Goal: Transaction & Acquisition: Subscribe to service/newsletter

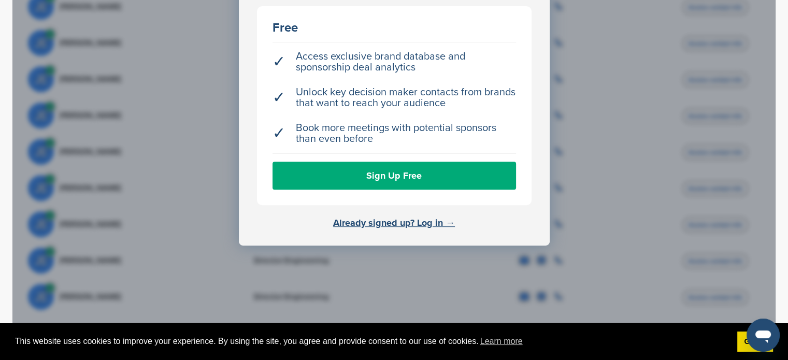
scroll to position [415, 0]
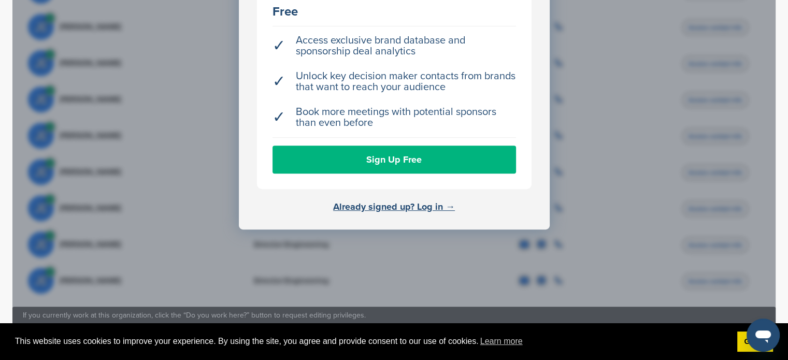
click at [408, 152] on link "Sign Up Free" at bounding box center [395, 160] width 244 height 28
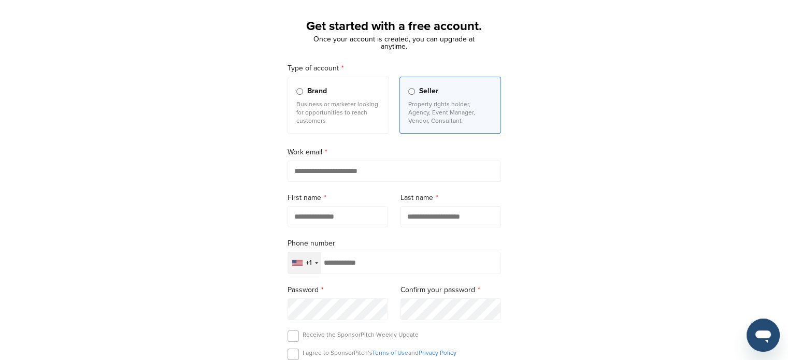
scroll to position [52, 0]
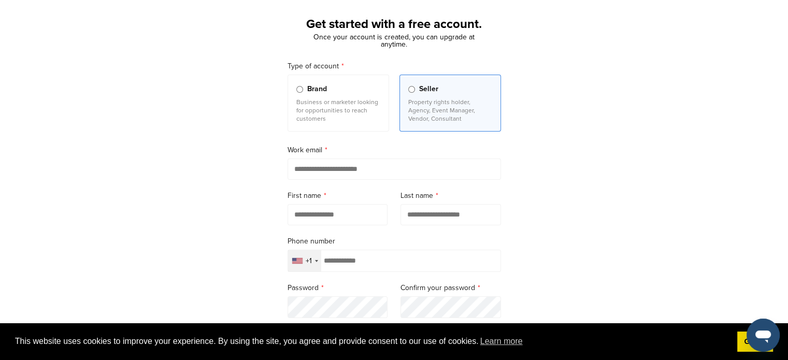
click at [369, 96] on label "Brand Business or marketer looking for opportunities to reach customers" at bounding box center [339, 103] width 102 height 57
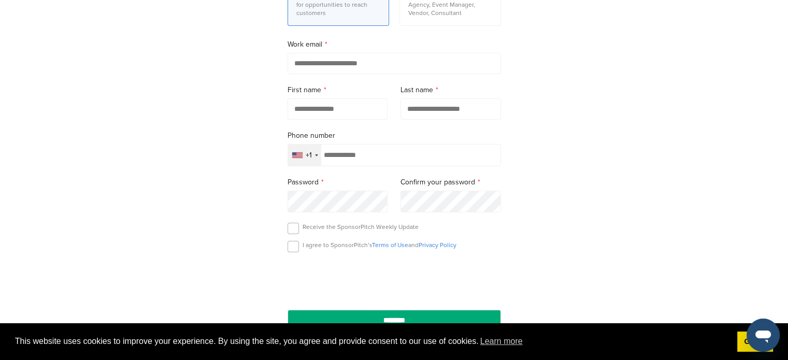
scroll to position [155, 0]
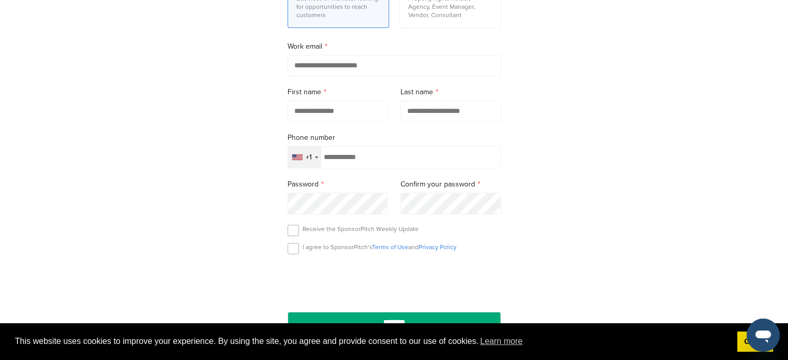
click at [311, 166] on div "+1" at bounding box center [304, 157] width 33 height 21
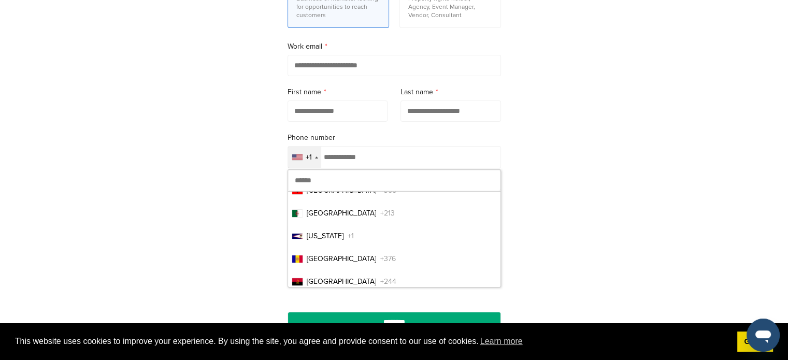
scroll to position [0, 0]
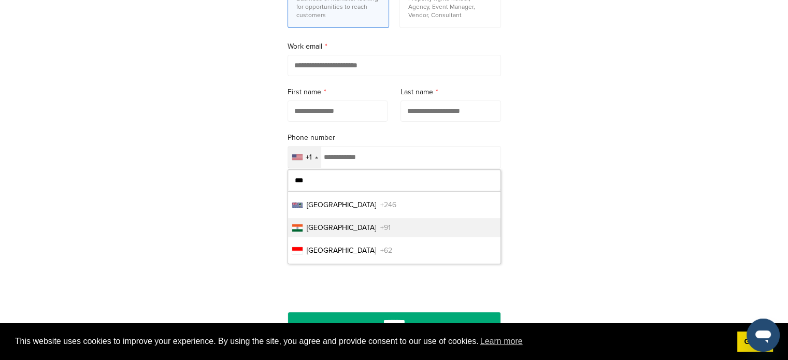
type input "***"
click at [380, 227] on span "+91" at bounding box center [385, 227] width 10 height 11
